Goal: Navigation & Orientation: Find specific page/section

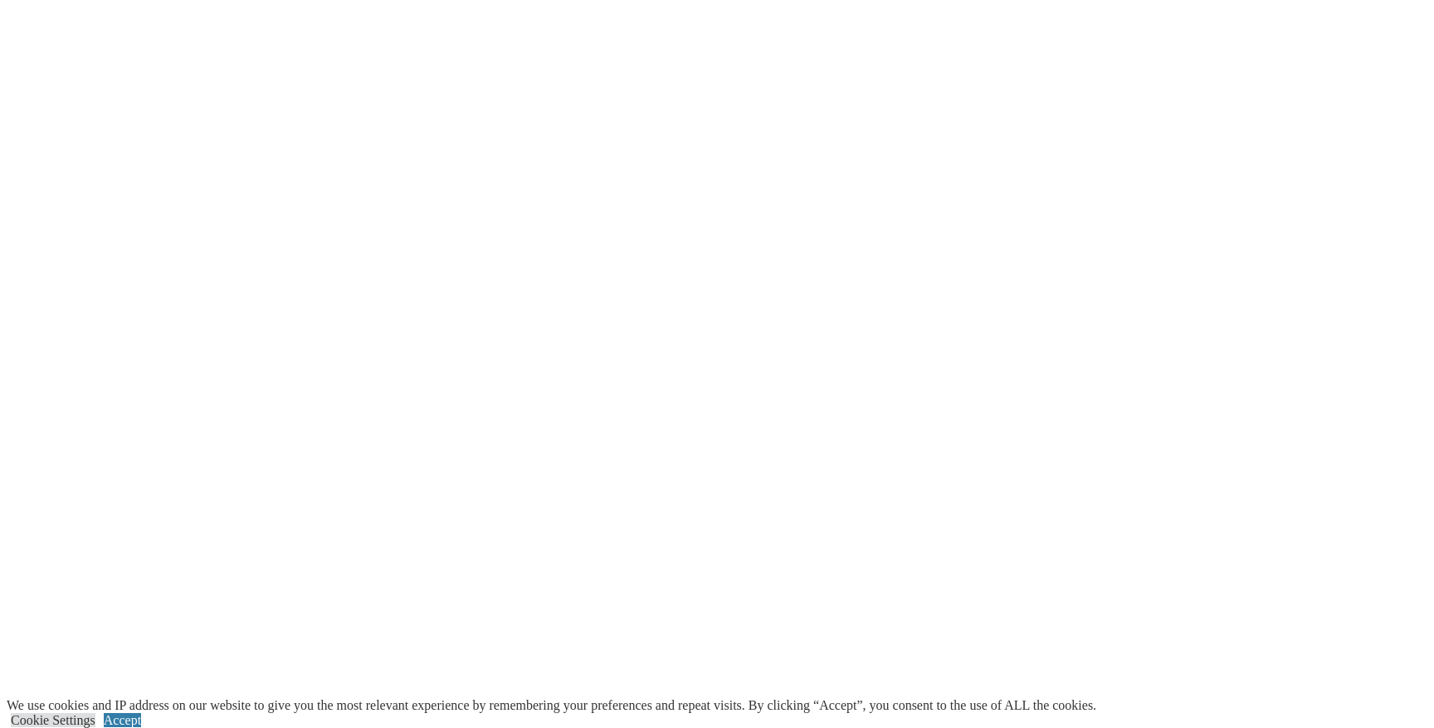
scroll to position [3042, 0]
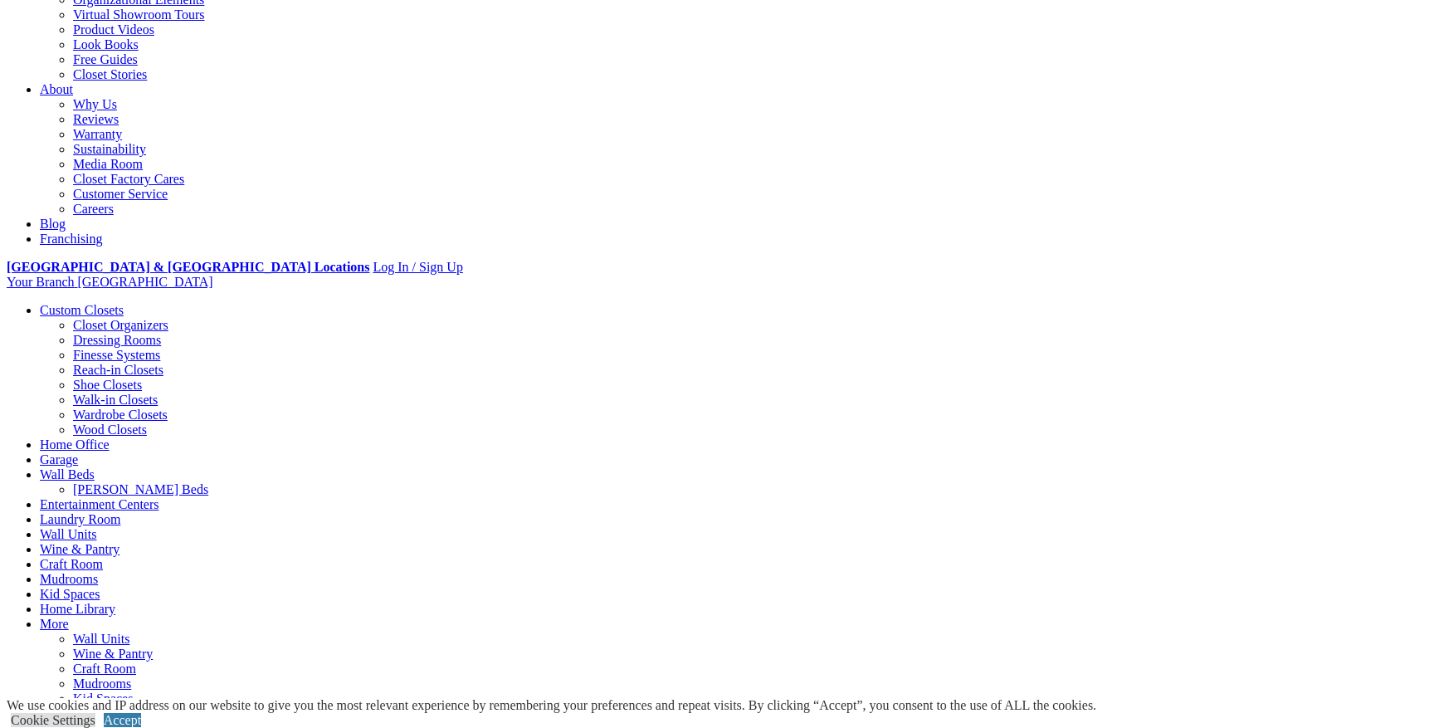
scroll to position [0, 0]
